Goal: Information Seeking & Learning: Learn about a topic

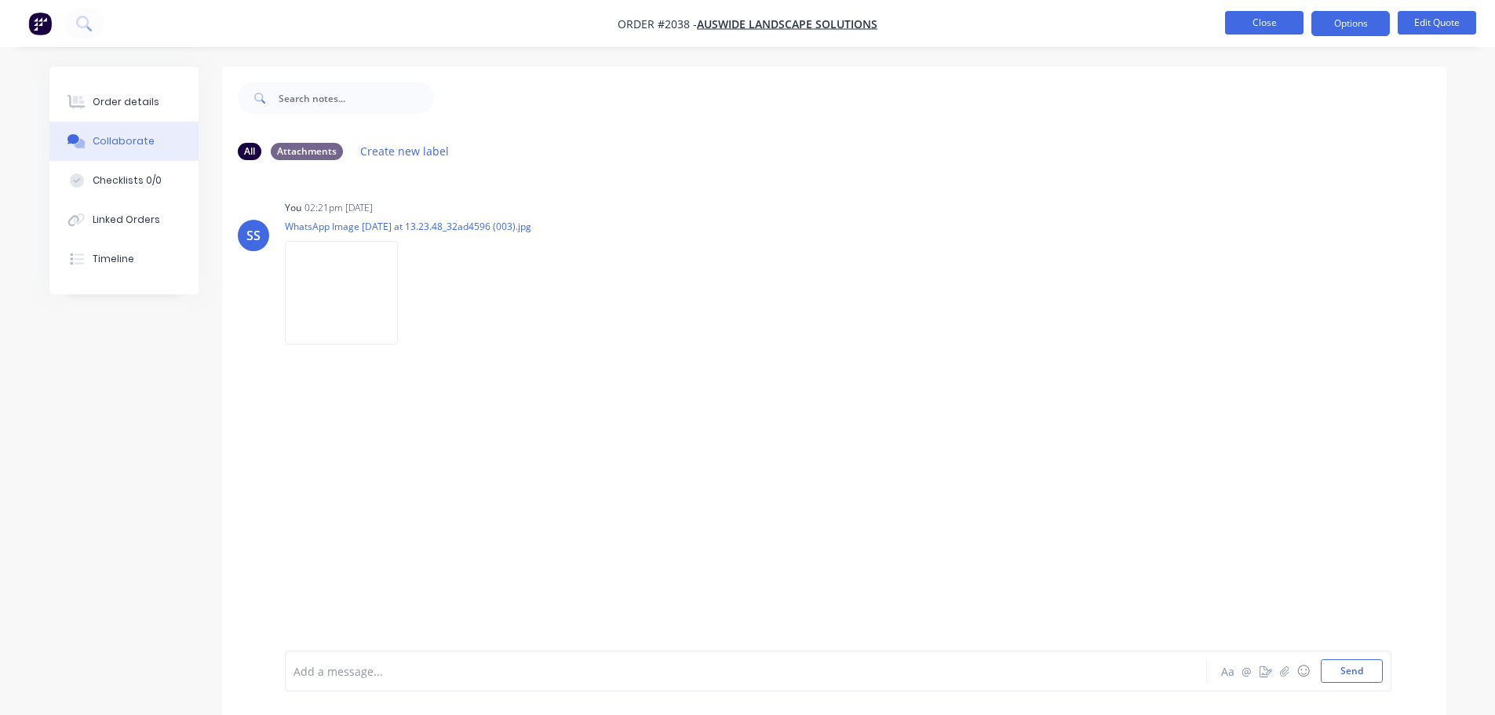
click at [1239, 18] on button "Close" at bounding box center [1264, 23] width 78 height 24
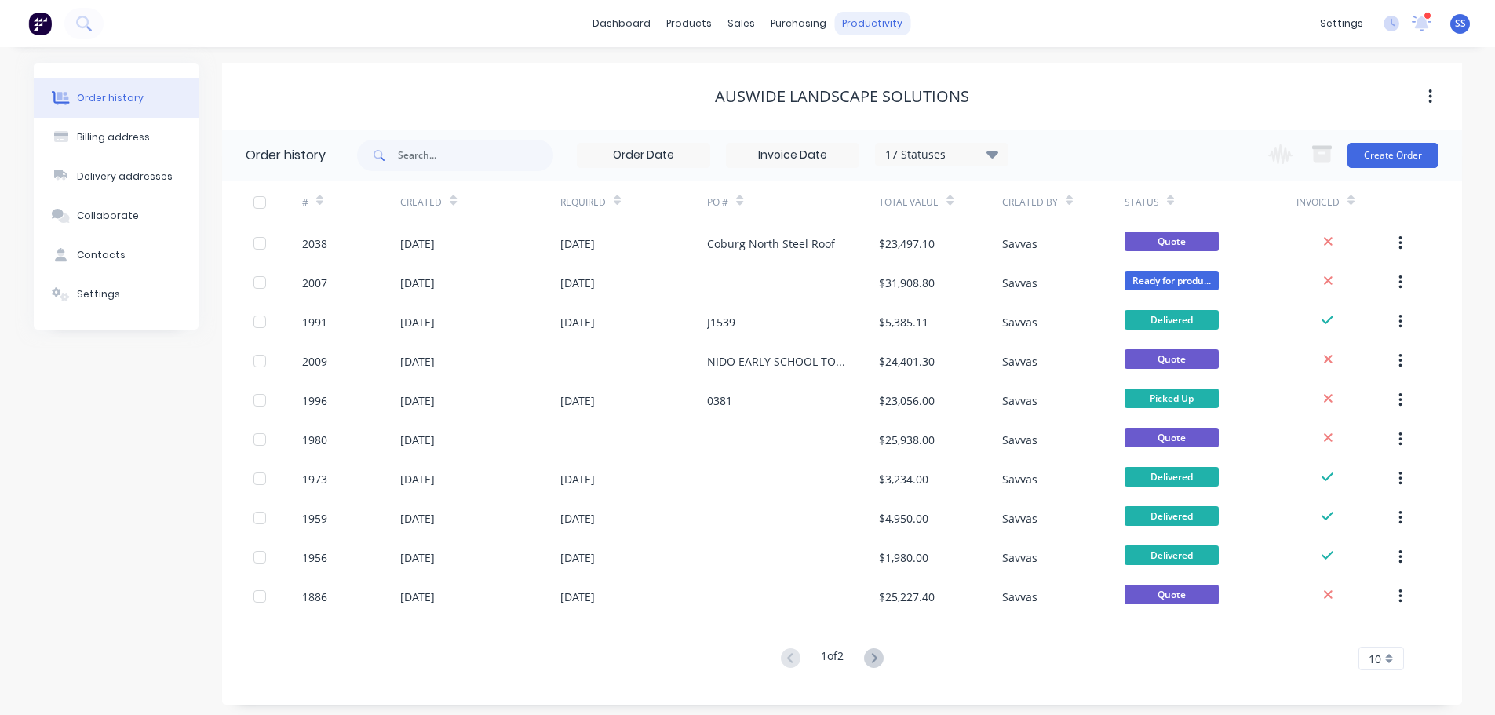
click at [874, 27] on div "productivity" at bounding box center [872, 24] width 76 height 24
click at [895, 63] on link "Workflow" at bounding box center [934, 74] width 208 height 31
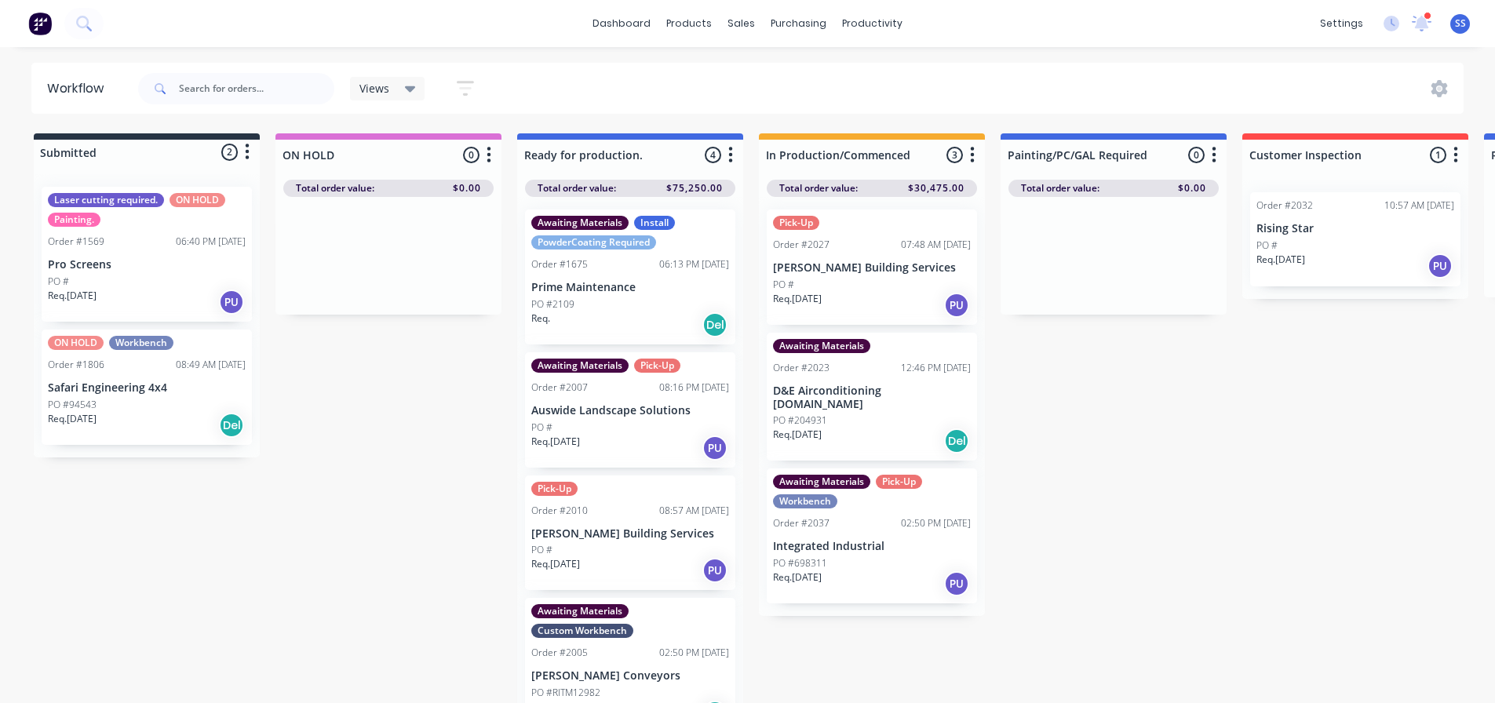
scroll to position [22, 0]
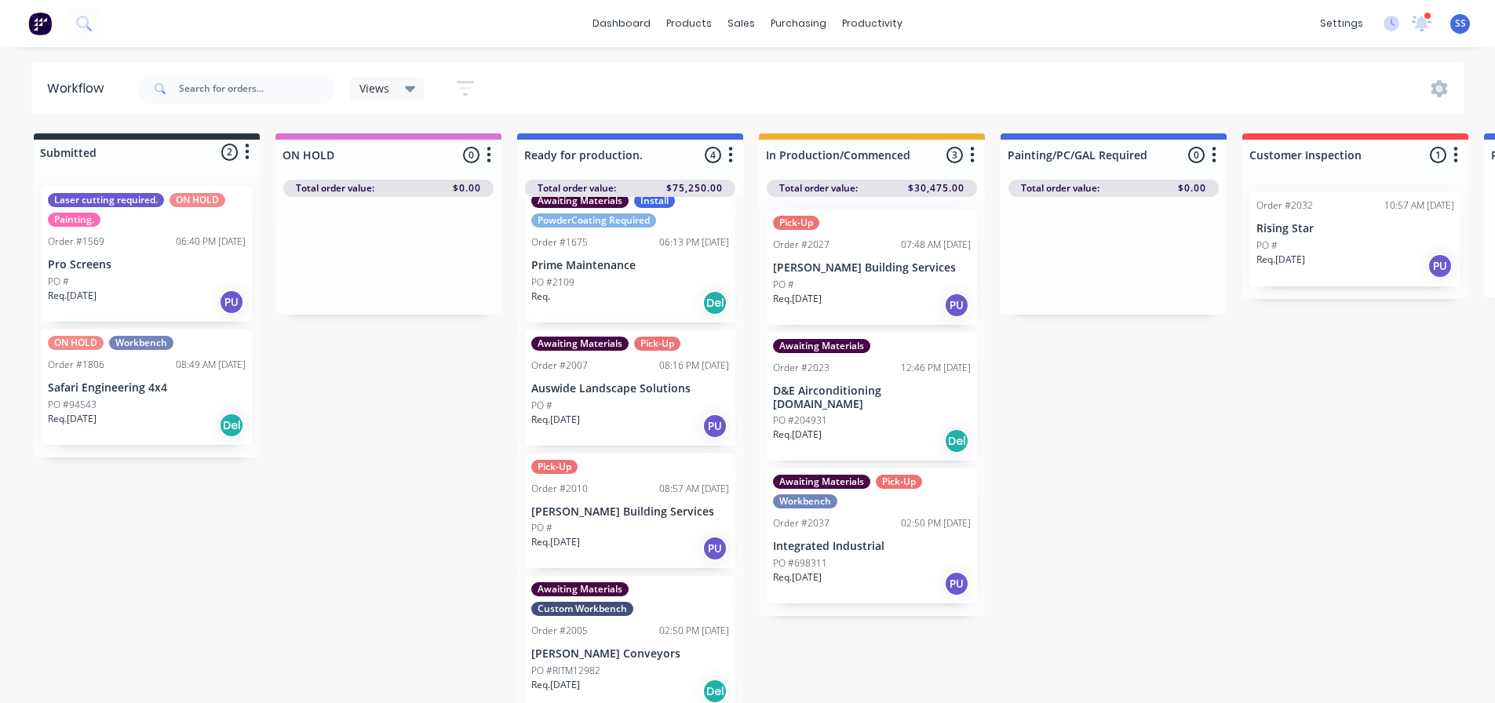
click at [670, 654] on p "[PERSON_NAME] Conveyors" at bounding box center [630, 654] width 198 height 13
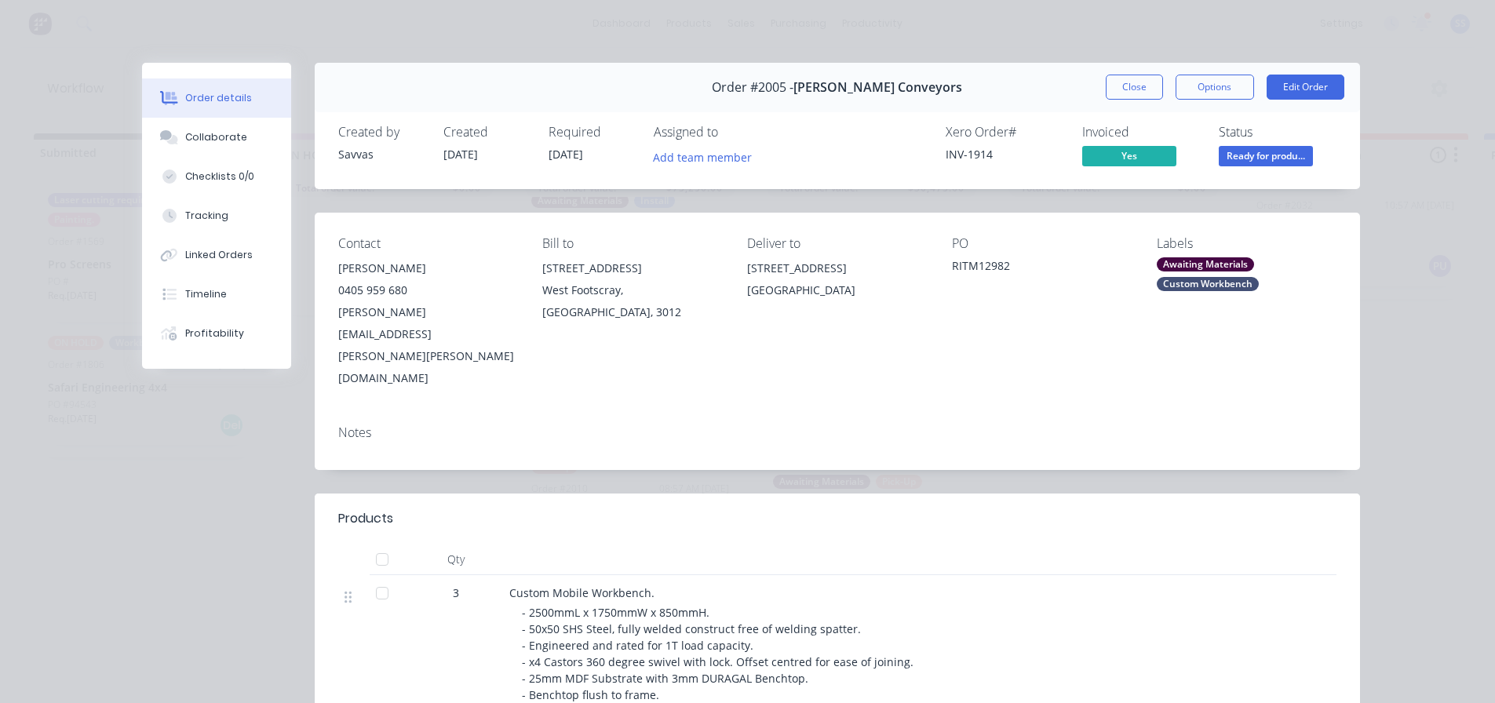
scroll to position [235, 0]
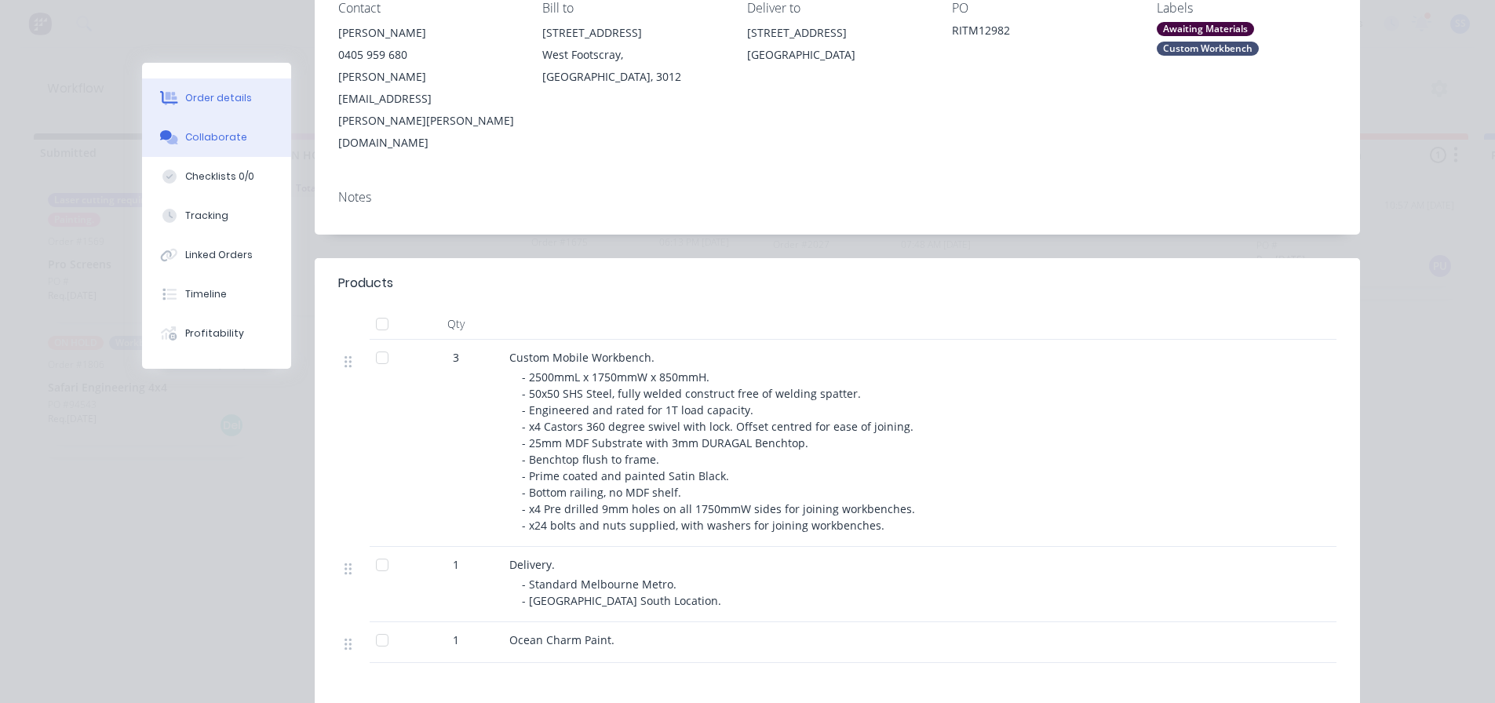
click at [187, 136] on div "Collaborate" at bounding box center [216, 137] width 62 height 14
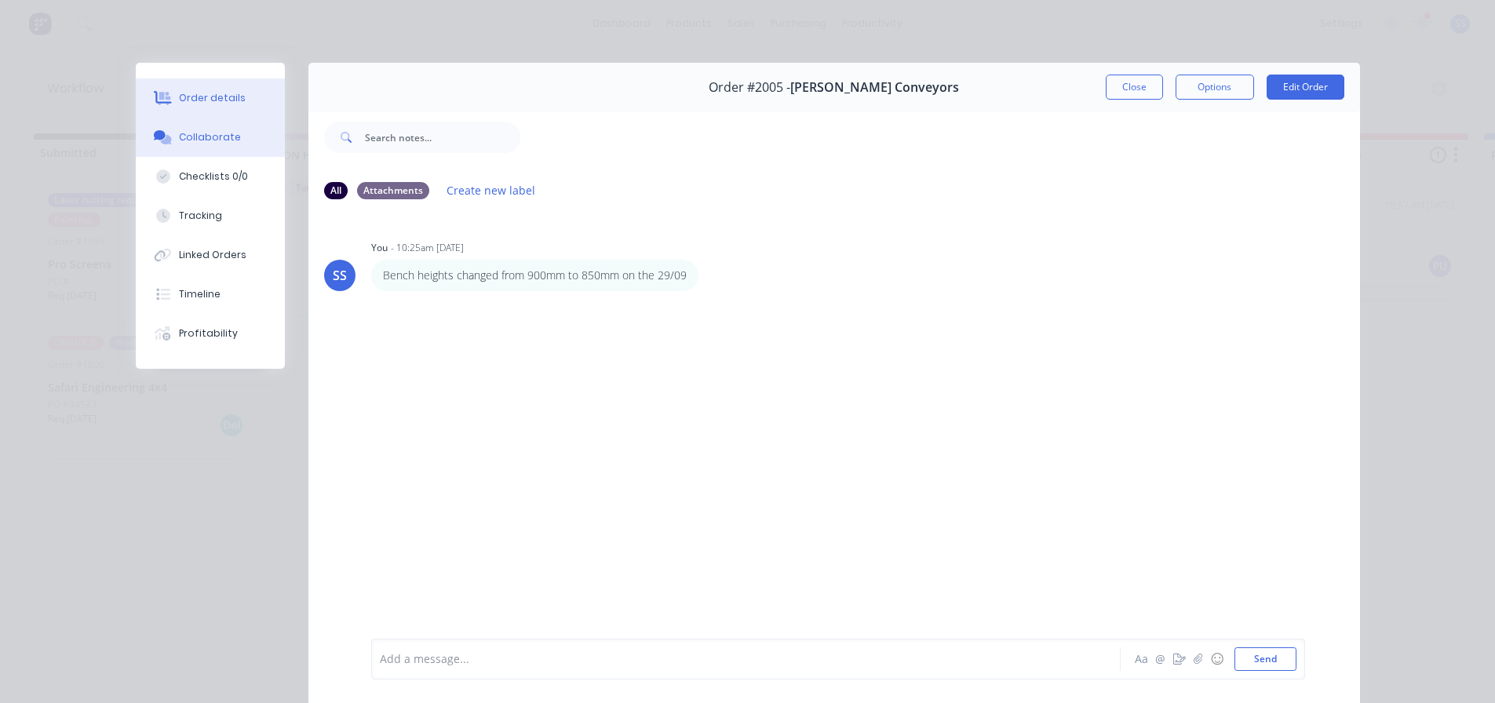
click at [181, 100] on div "Order details" at bounding box center [212, 98] width 67 height 14
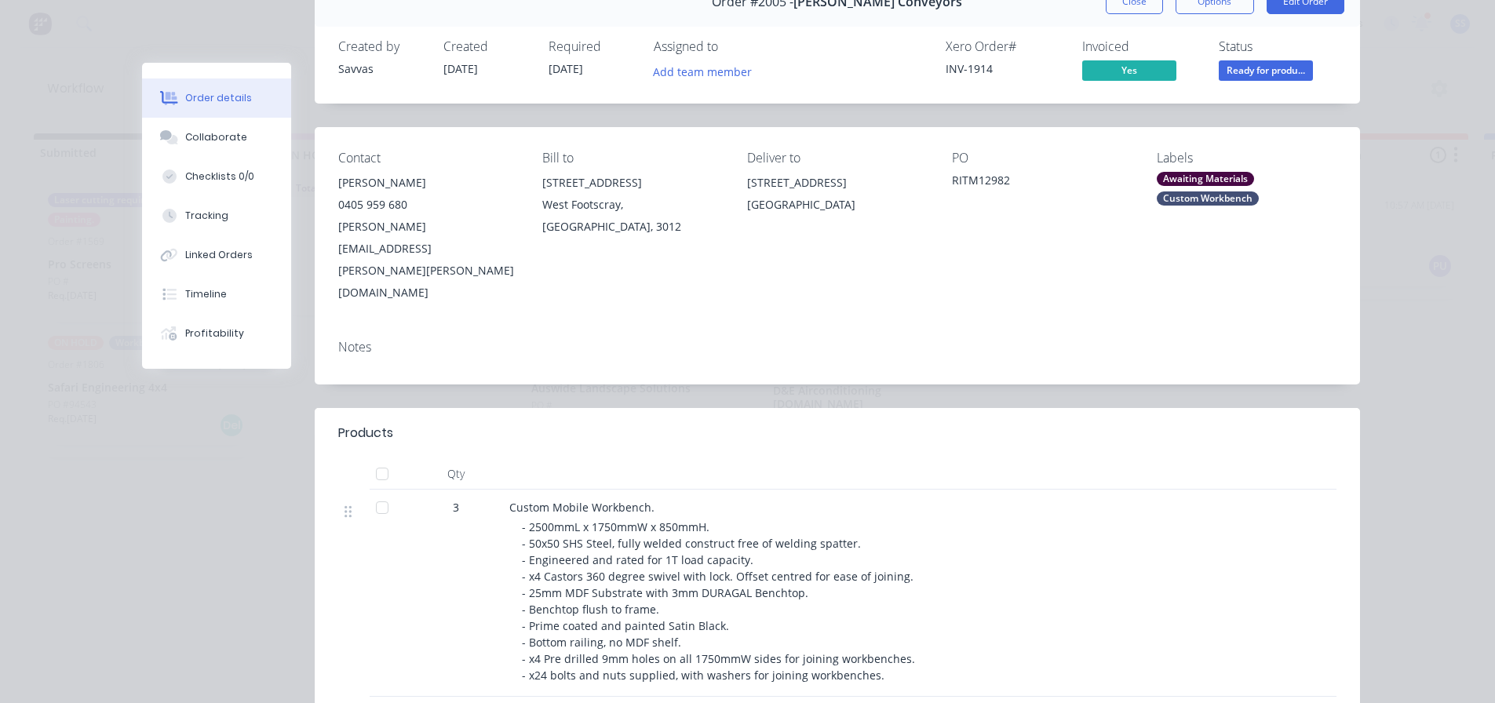
scroll to position [157, 0]
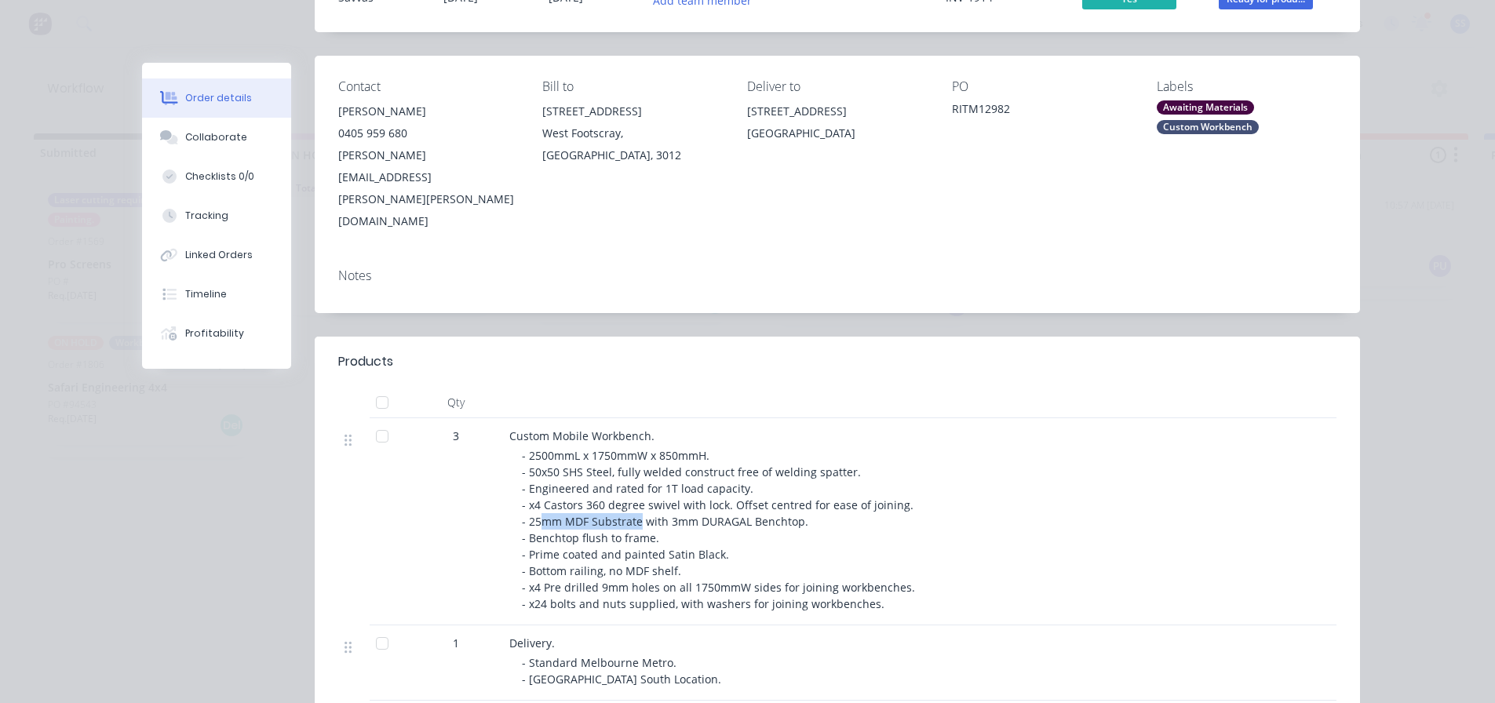
drag, startPoint x: 536, startPoint y: 461, endPoint x: 633, endPoint y: 452, distance: 97.7
click at [633, 452] on span "- 2500mmL x 1750mmW x 850mmH. - 50x50 SHS Steel, fully welded construct free of…" at bounding box center [720, 529] width 396 height 163
drag, startPoint x: 658, startPoint y: 458, endPoint x: 686, endPoint y: 458, distance: 28.3
click at [686, 458] on span "- 2500mmL x 1750mmW x 850mmH. - 50x50 SHS Steel, fully welded construct free of…" at bounding box center [720, 529] width 396 height 163
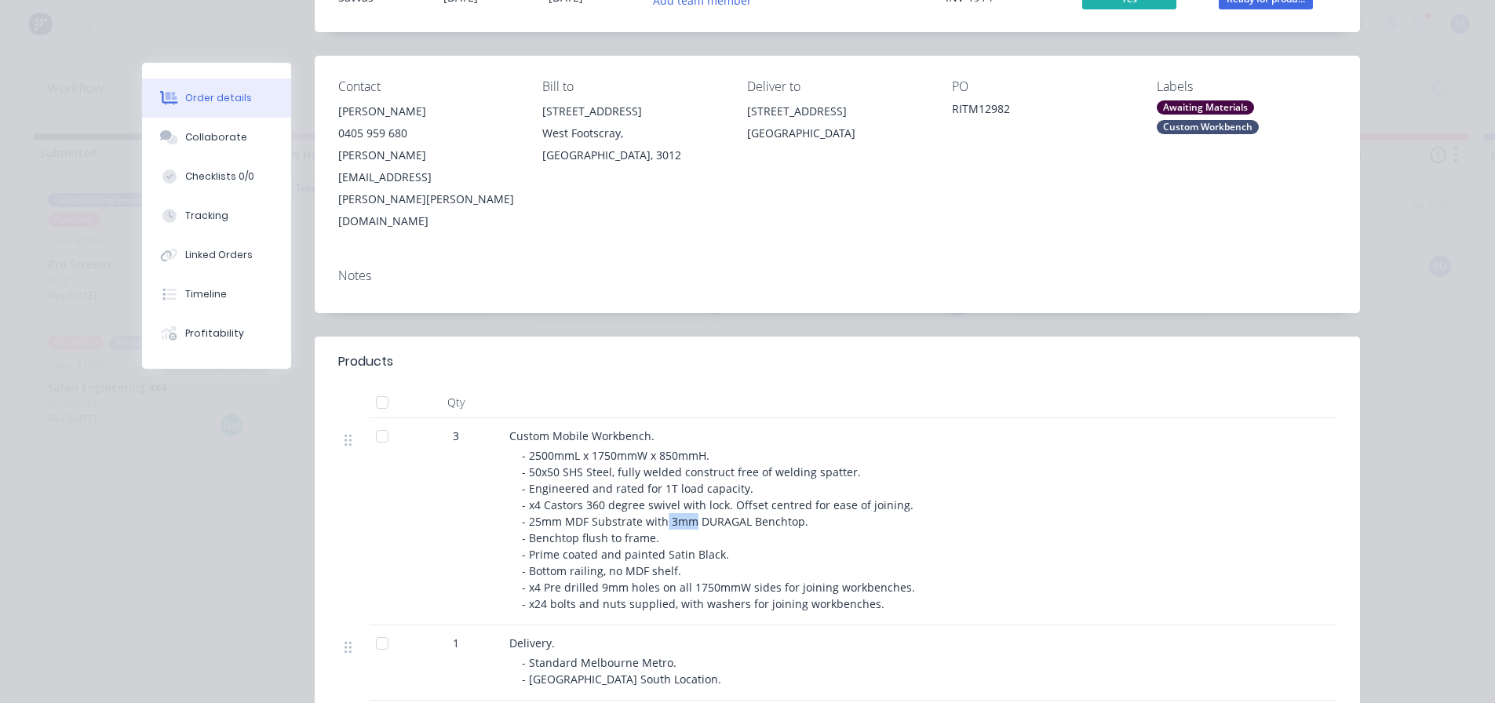
click at [686, 458] on span "- 2500mmL x 1750mmW x 850mmH. - 50x50 SHS Steel, fully welded construct free of…" at bounding box center [720, 529] width 396 height 163
drag, startPoint x: 551, startPoint y: 391, endPoint x: 619, endPoint y: 386, distance: 67.7
click at [619, 448] on span "- 2500mmL x 1750mmW x 850mmH. - 50x50 SHS Steel, fully welded construct free of…" at bounding box center [720, 529] width 396 height 163
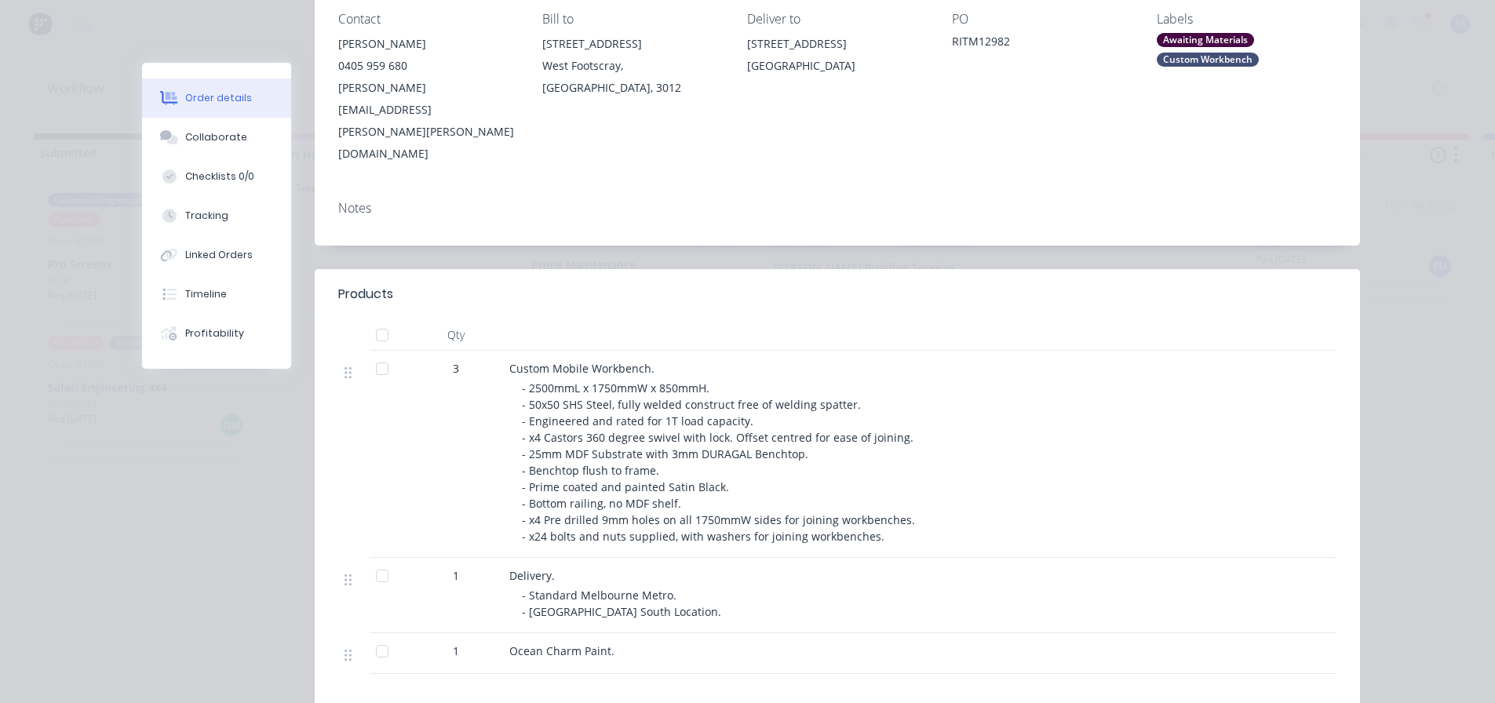
scroll to position [314, 0]
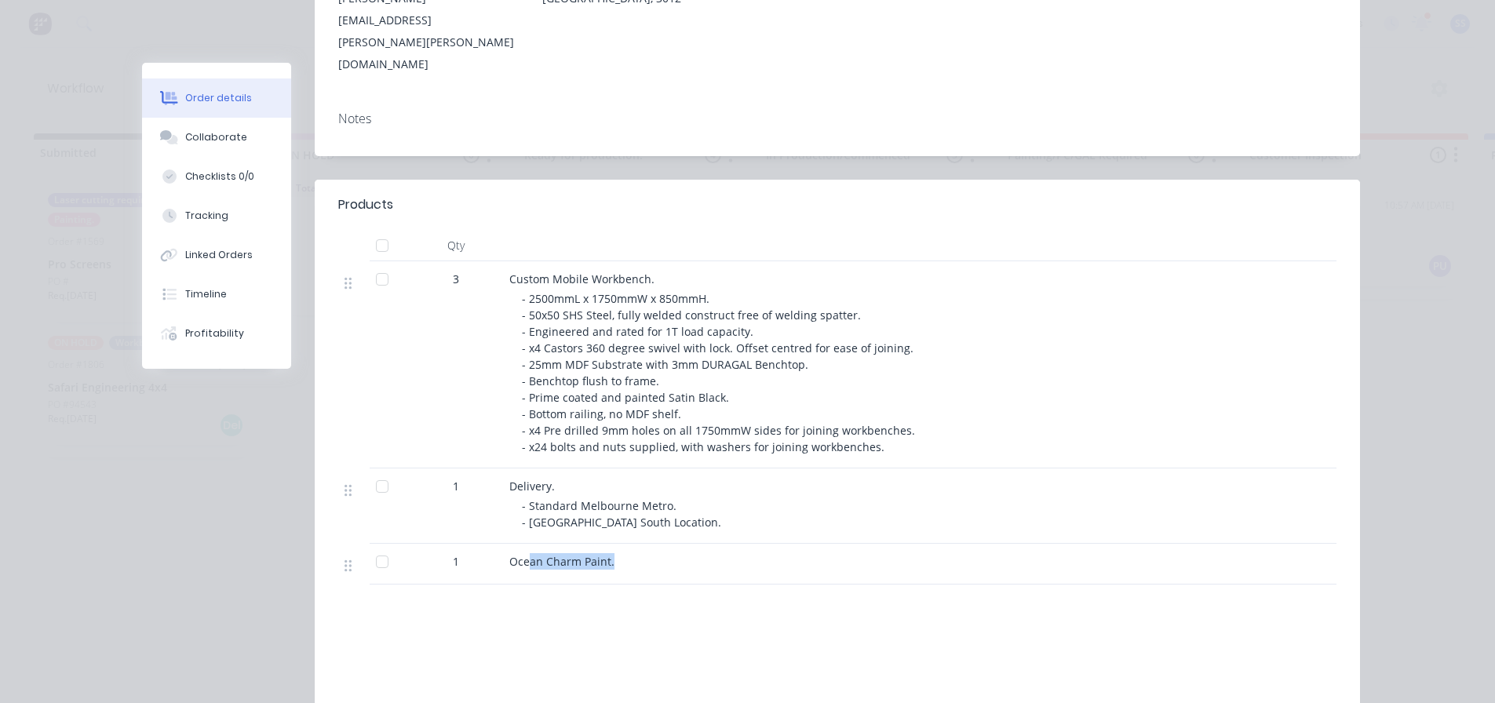
drag, startPoint x: 520, startPoint y: 491, endPoint x: 718, endPoint y: 496, distance: 197.9
click at [719, 553] on div "Ocean Charm Paint." at bounding box center [816, 561] width 615 height 16
click at [611, 553] on div "Ocean Charm Paint." at bounding box center [816, 561] width 615 height 16
